Goal: Obtain resource: Download file/media

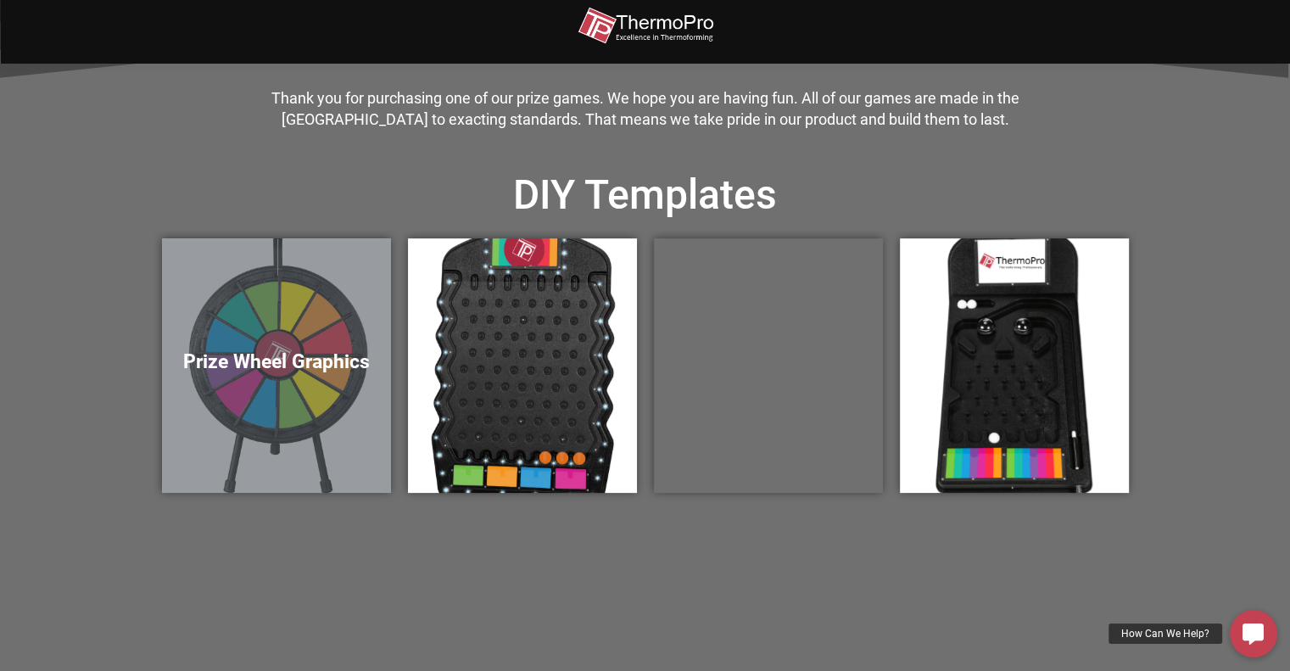
scroll to position [424, 0]
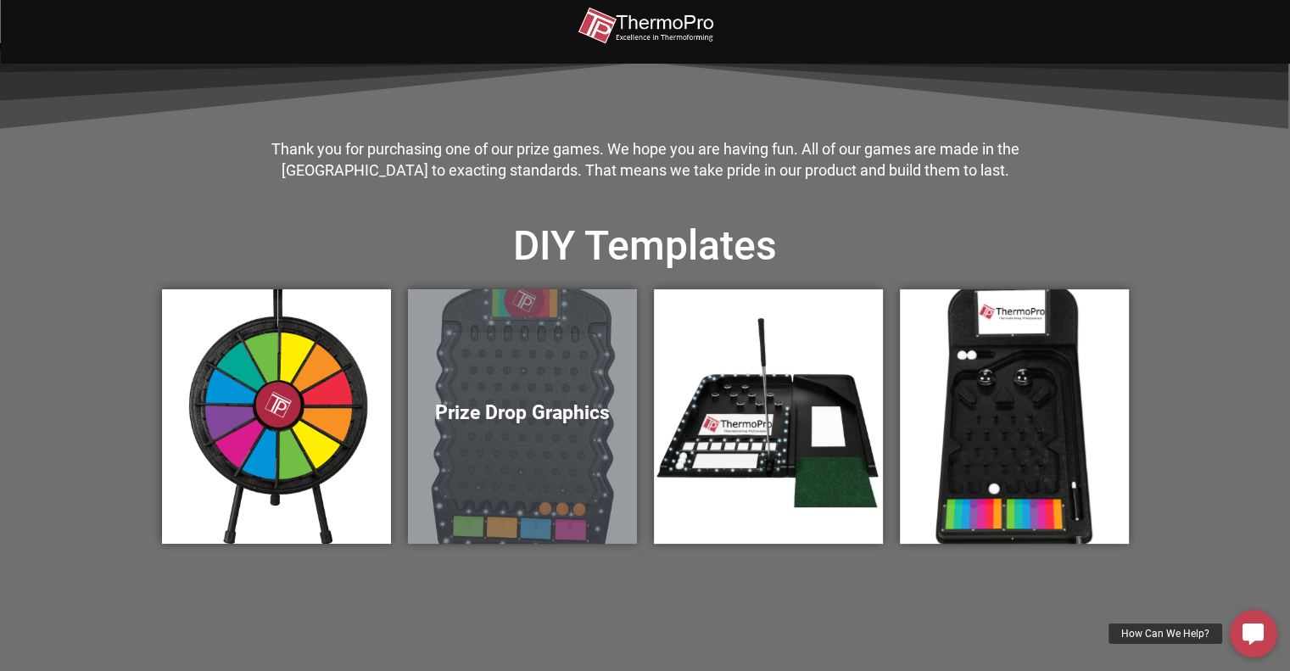
click at [527, 428] on div "Prize Drop Graphics" at bounding box center [522, 416] width 229 height 254
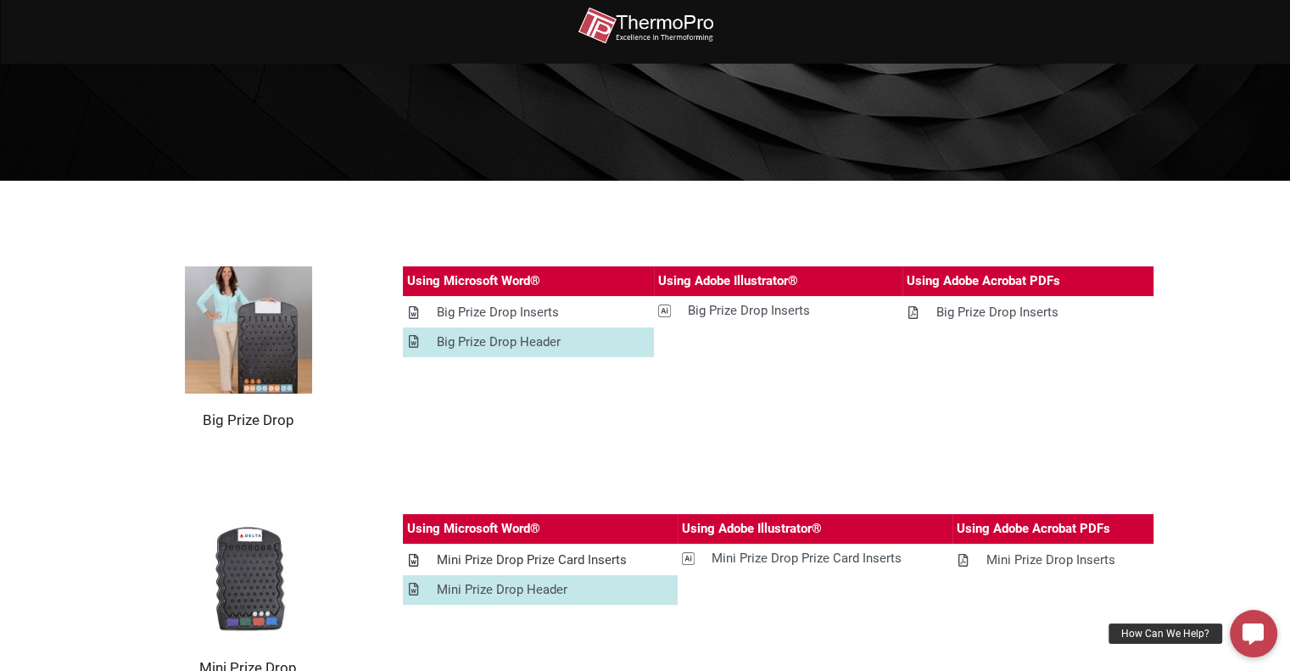
scroll to position [170, 0]
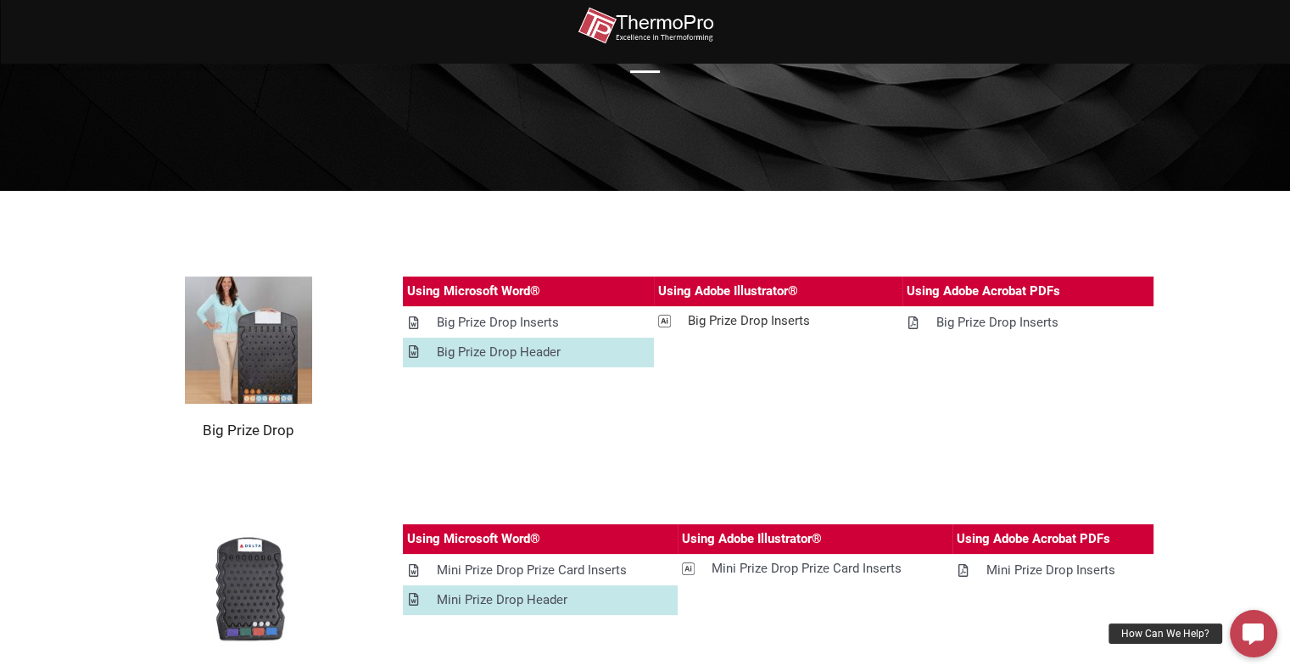
click at [741, 325] on div "Big Prize Drop Inserts" at bounding box center [749, 320] width 122 height 21
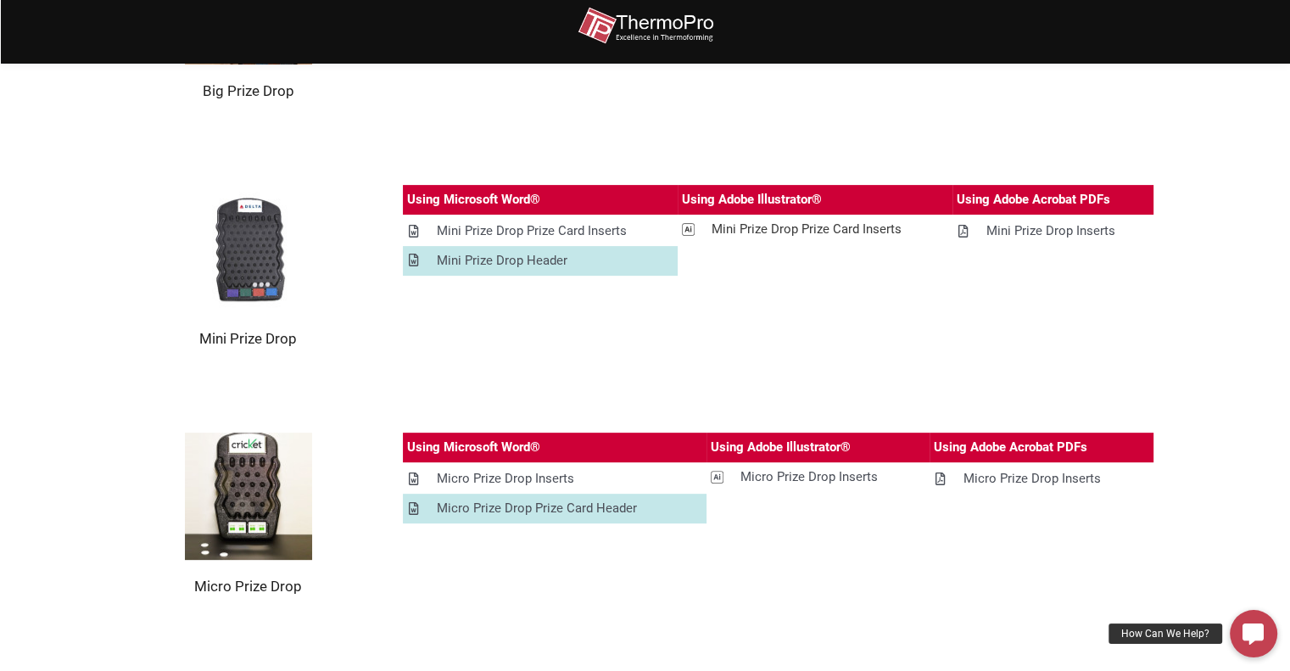
click at [790, 225] on div "Mini Prize Drop Prize Card Inserts" at bounding box center [806, 229] width 190 height 21
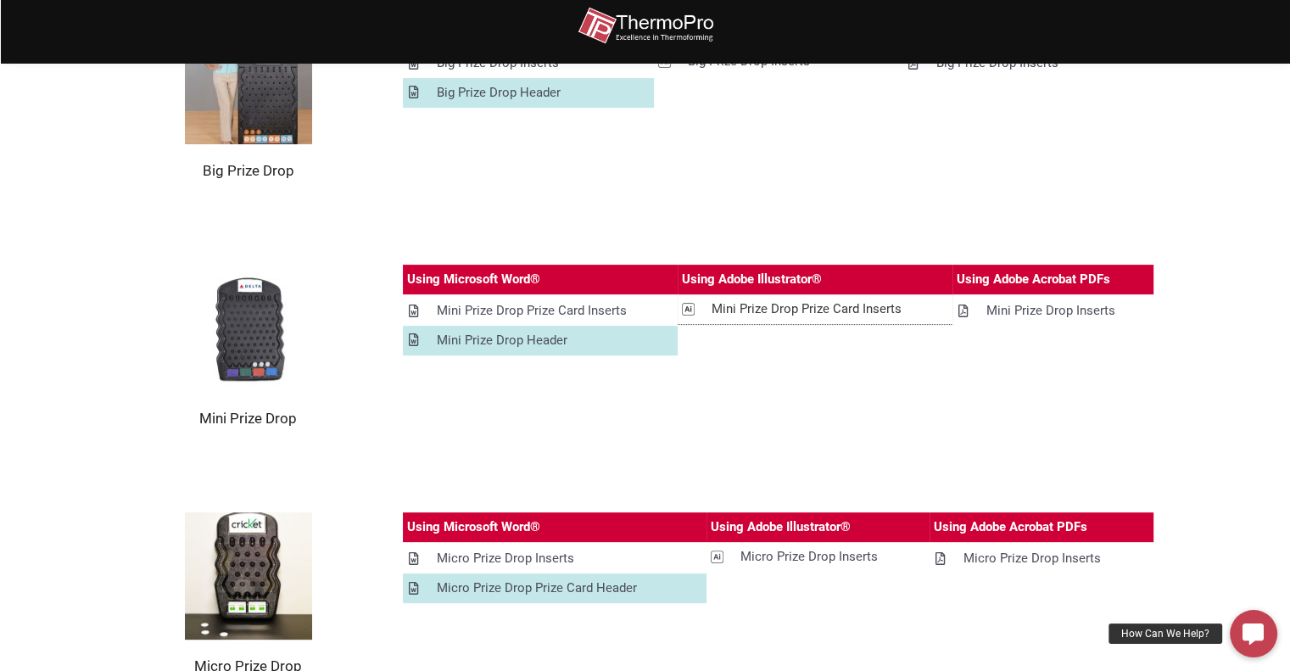
scroll to position [424, 0]
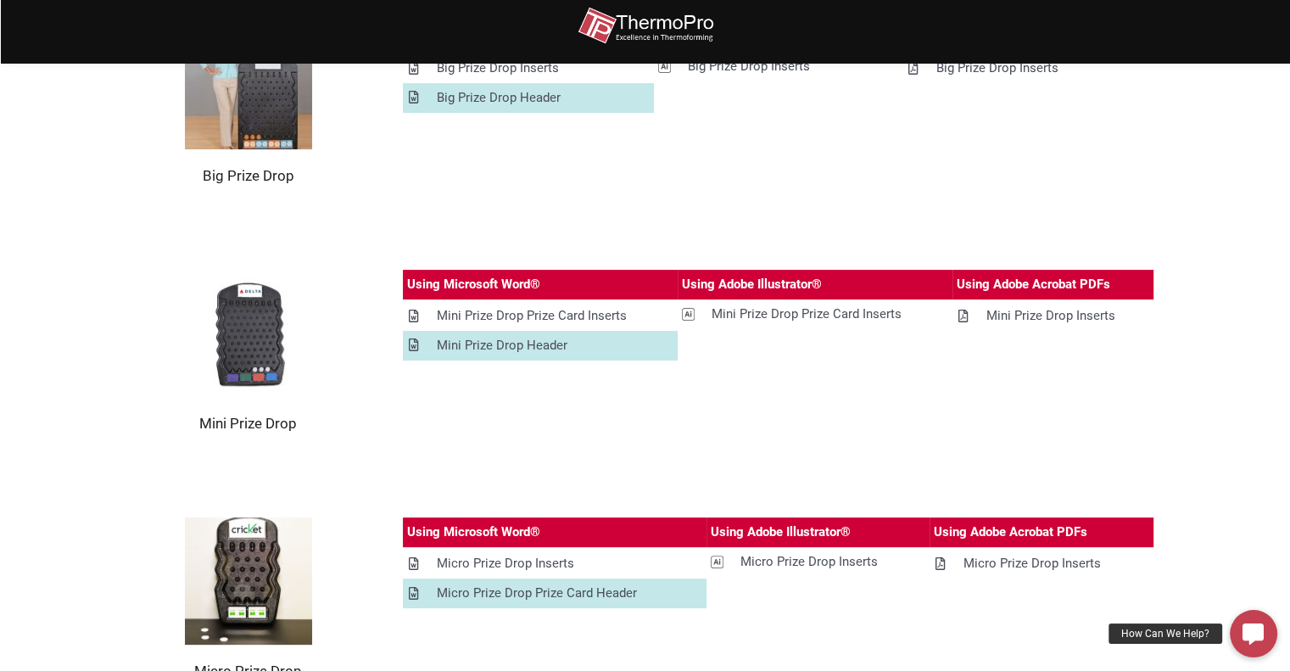
click at [248, 342] on img at bounding box center [248, 333] width 127 height 127
click at [1038, 311] on div "Mini Prize Drop Inserts" at bounding box center [1050, 315] width 129 height 21
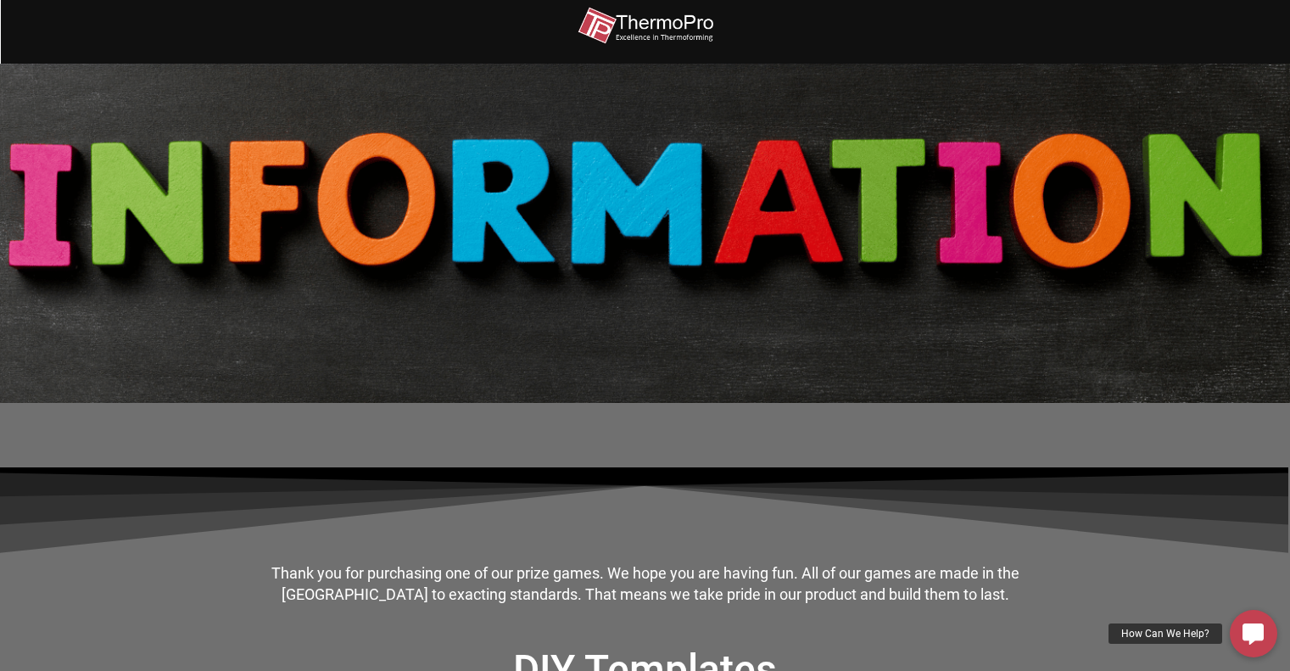
scroll to position [424, 0]
